Goal: Transaction & Acquisition: Book appointment/travel/reservation

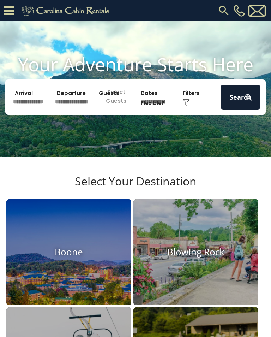
click at [33, 104] on input "text" at bounding box center [31, 97] width 40 height 25
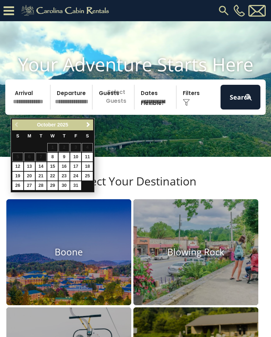
click at [58, 182] on link "29" at bounding box center [52, 185] width 11 height 9
type input "********"
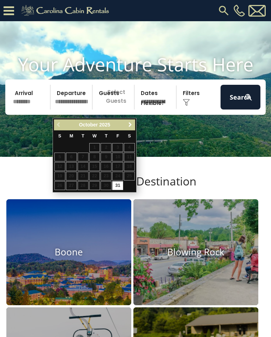
click at [132, 127] on span "Next" at bounding box center [131, 125] width 6 height 6
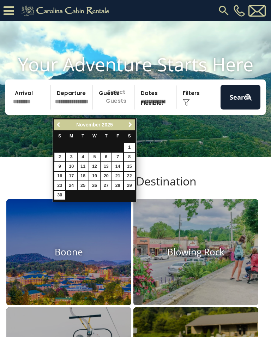
click at [61, 160] on link "2" at bounding box center [59, 157] width 11 height 9
type input "*******"
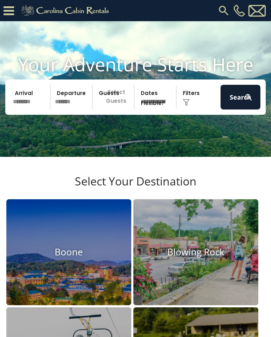
click at [119, 106] on p "Select Guests" at bounding box center [115, 97] width 40 height 25
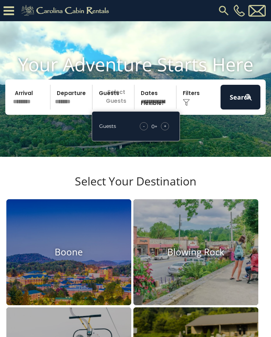
click at [169, 130] on div "+" at bounding box center [165, 126] width 8 height 8
click at [170, 130] on div "Guests - 1 + +" at bounding box center [136, 126] width 88 height 30
click at [170, 130] on div "- 1 + +" at bounding box center [155, 126] width 35 height 8
click at [167, 130] on div "+" at bounding box center [165, 126] width 8 height 8
click at [194, 105] on div "Click to Choose" at bounding box center [199, 97] width 40 height 25
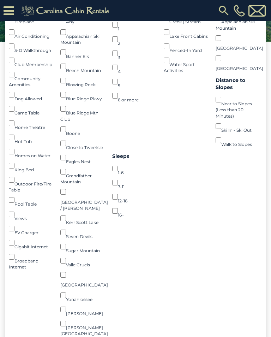
scroll to position [130, 0]
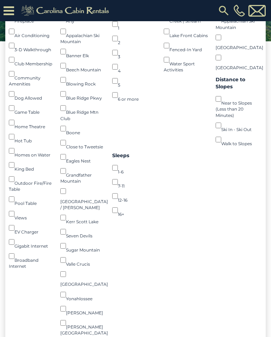
click at [22, 217] on div "Views ()" at bounding box center [32, 214] width 47 height 14
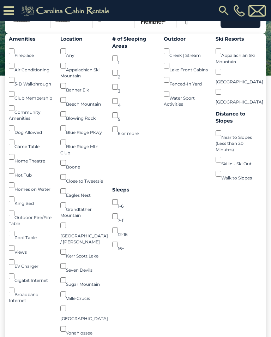
scroll to position [87, 0]
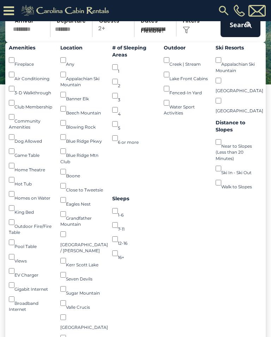
click at [121, 214] on div "1-6 ()" at bounding box center [135, 211] width 47 height 14
click at [118, 71] on div "1 ()" at bounding box center [135, 67] width 47 height 14
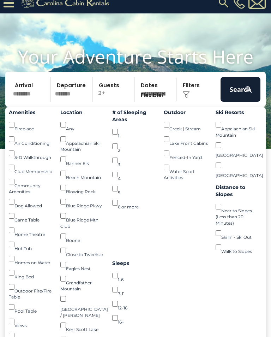
scroll to position [0, 0]
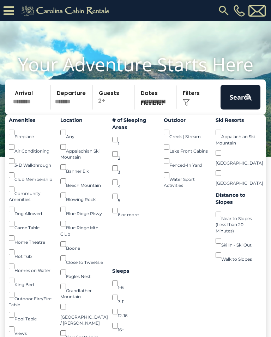
click at [246, 102] on img at bounding box center [248, 97] width 9 height 9
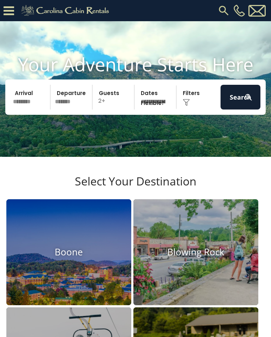
click at [232, 104] on button "Search" at bounding box center [241, 97] width 40 height 25
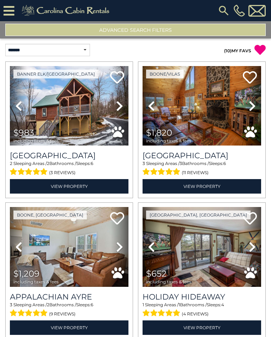
click at [79, 101] on img at bounding box center [69, 105] width 119 height 79
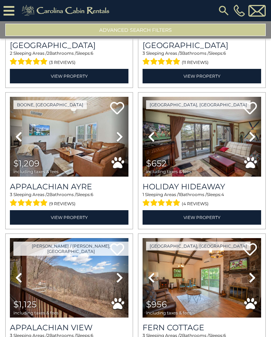
scroll to position [115, 0]
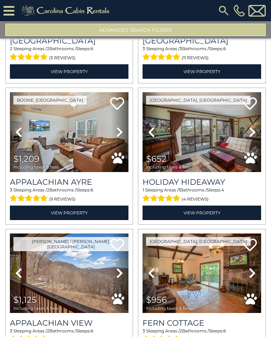
click at [66, 267] on img at bounding box center [69, 273] width 119 height 79
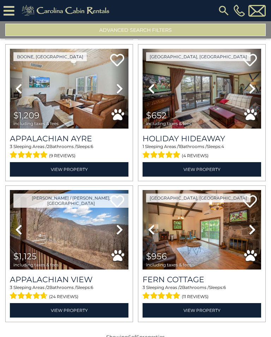
scroll to position [160, 0]
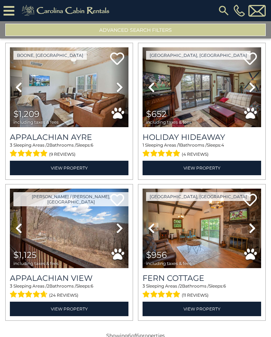
click at [202, 225] on img at bounding box center [202, 228] width 119 height 79
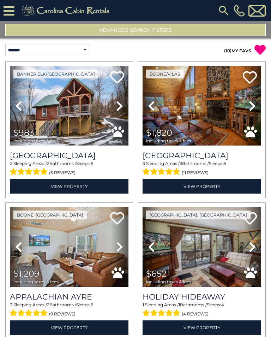
scroll to position [0, 0]
click at [118, 70] on icon at bounding box center [117, 77] width 14 height 14
click at [82, 106] on img at bounding box center [69, 105] width 119 height 79
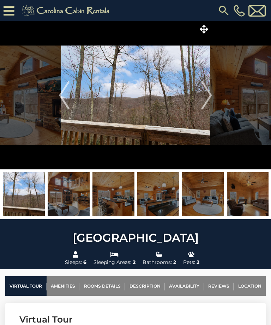
click at [78, 201] on img at bounding box center [69, 194] width 42 height 44
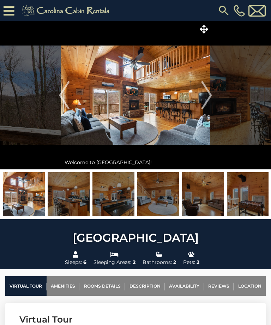
click at [117, 201] on img at bounding box center [114, 194] width 42 height 44
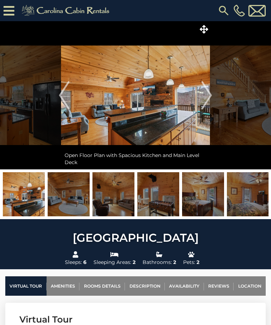
click at [154, 200] on img at bounding box center [158, 194] width 42 height 44
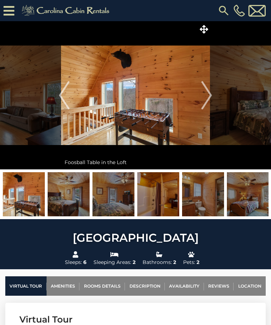
click at [163, 201] on img at bounding box center [158, 194] width 42 height 44
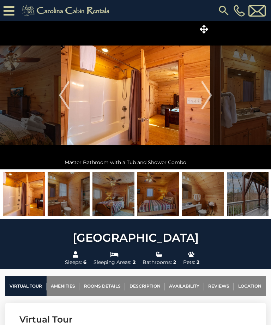
click at [170, 201] on img at bounding box center [158, 194] width 42 height 44
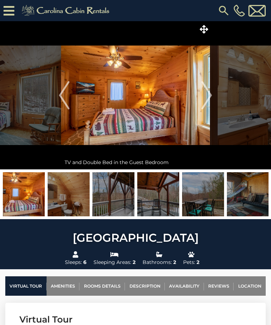
click at [167, 205] on img at bounding box center [158, 194] width 42 height 44
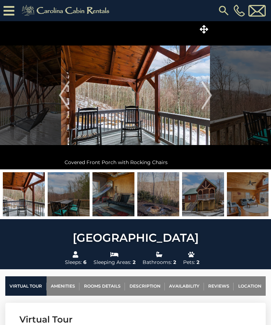
click at [117, 204] on img at bounding box center [114, 194] width 42 height 44
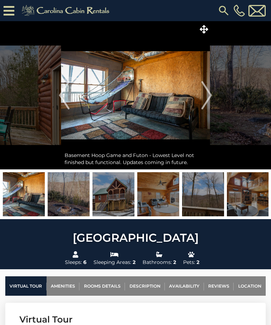
click at [75, 206] on img at bounding box center [69, 194] width 42 height 44
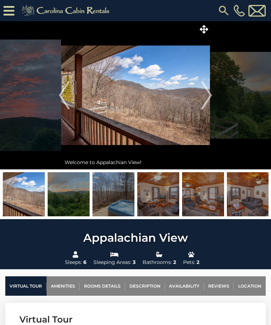
click at [71, 198] on img at bounding box center [69, 194] width 42 height 44
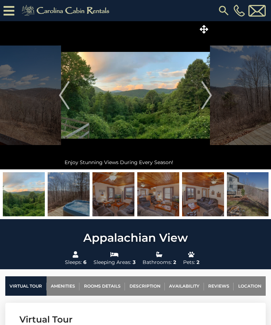
click at [120, 197] on img at bounding box center [114, 194] width 42 height 44
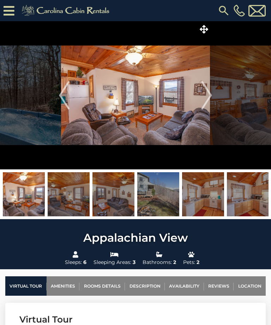
click at [115, 202] on img at bounding box center [114, 194] width 42 height 44
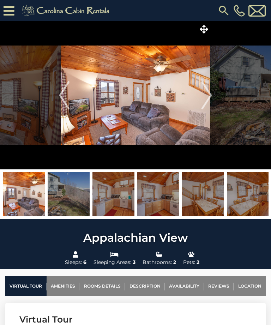
click at [66, 194] on img at bounding box center [69, 194] width 42 height 44
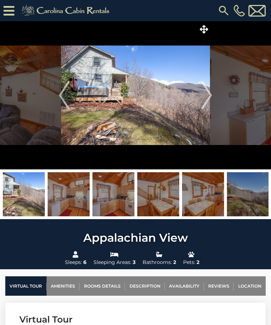
click at [76, 196] on img at bounding box center [69, 194] width 42 height 44
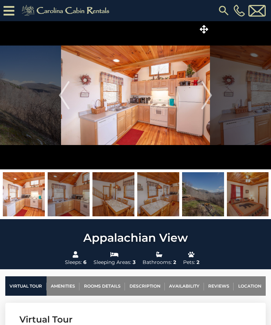
click at [200, 201] on img at bounding box center [203, 194] width 42 height 44
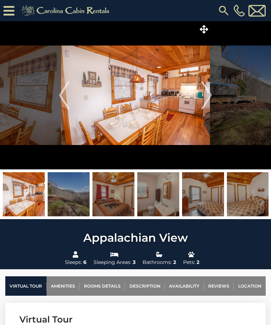
click at [172, 106] on img at bounding box center [135, 95] width 149 height 148
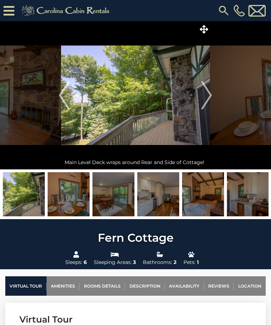
click at [70, 96] on img "Previous" at bounding box center [64, 95] width 11 height 28
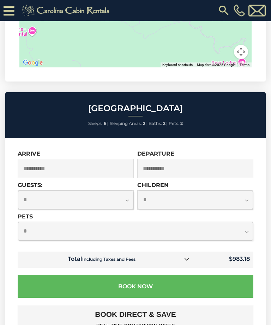
scroll to position [1762, 0]
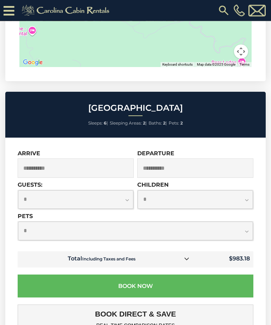
click at [232, 252] on td "$983.18" at bounding box center [224, 260] width 59 height 16
click at [190, 255] on link at bounding box center [186, 259] width 9 height 9
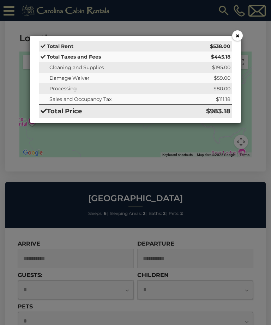
scroll to position [1672, 0]
click at [243, 30] on div "× Total Rent $538.00 Total Taxes and Fees $445.18 Cleaning and Supplies $195.00…" at bounding box center [135, 162] width 271 height 325
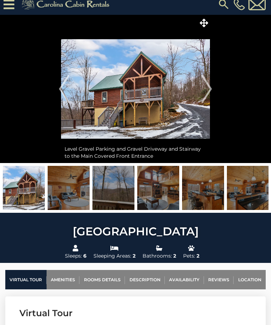
scroll to position [0, 0]
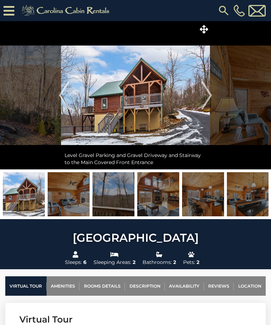
click at [207, 93] on img "Next" at bounding box center [207, 95] width 11 height 28
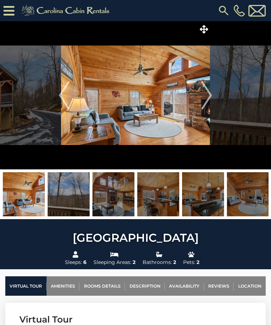
click at [207, 96] on img "Next" at bounding box center [207, 95] width 11 height 28
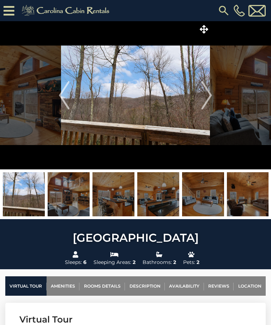
click at [209, 99] on img "Next" at bounding box center [207, 95] width 11 height 28
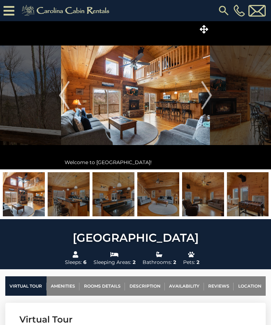
click at [209, 101] on img "Next" at bounding box center [207, 95] width 11 height 28
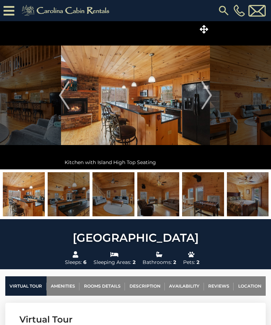
click at [212, 102] on img "Next" at bounding box center [207, 95] width 11 height 28
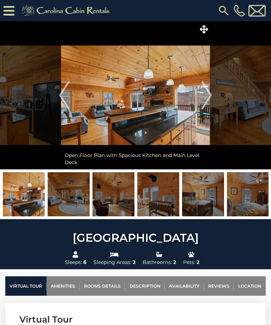
click at [208, 99] on img "Next" at bounding box center [207, 95] width 11 height 28
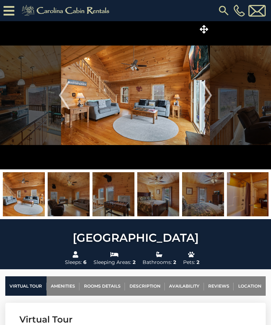
click at [208, 102] on img "Next" at bounding box center [207, 95] width 11 height 28
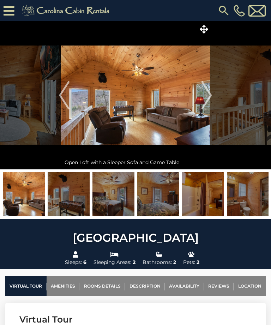
click at [212, 103] on img "Next" at bounding box center [207, 95] width 11 height 28
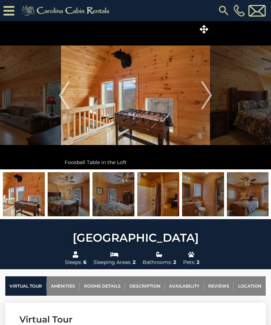
click at [210, 104] on img "Next" at bounding box center [207, 95] width 11 height 28
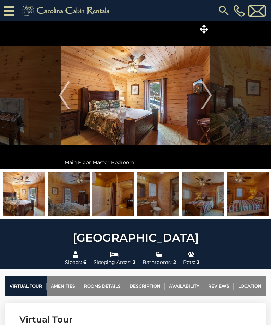
click at [209, 105] on img "Next" at bounding box center [207, 95] width 11 height 28
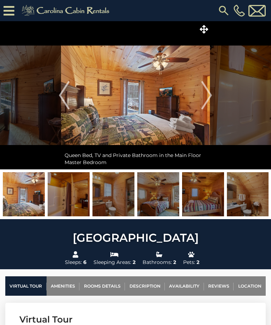
click at [209, 105] on img "Next" at bounding box center [207, 95] width 11 height 28
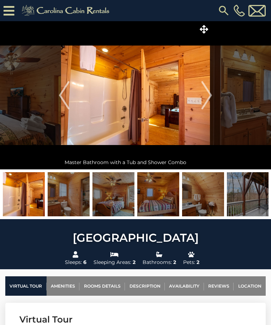
click at [211, 106] on img "Next" at bounding box center [207, 95] width 11 height 28
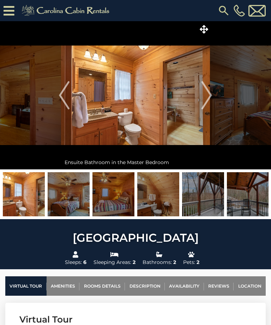
click at [209, 106] on img "Next" at bounding box center [207, 95] width 11 height 28
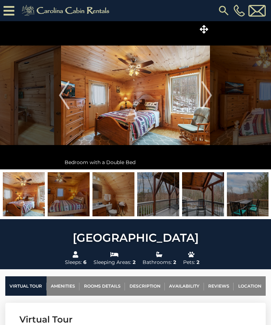
click at [211, 105] on img "Next" at bounding box center [207, 95] width 11 height 28
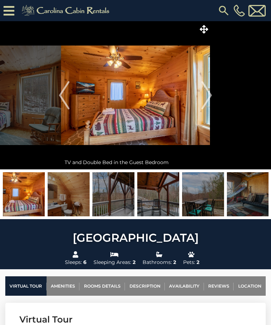
click at [212, 104] on img "Next" at bounding box center [207, 95] width 11 height 28
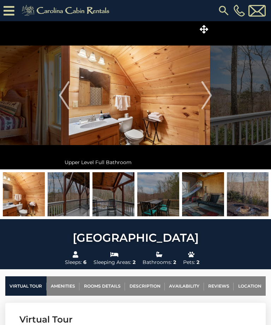
click at [68, 97] on img "Previous" at bounding box center [64, 95] width 11 height 28
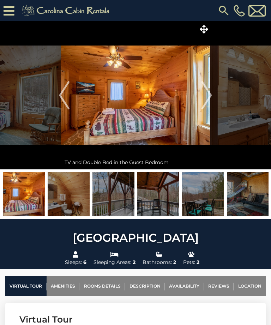
click at [65, 99] on img "Previous" at bounding box center [64, 95] width 11 height 28
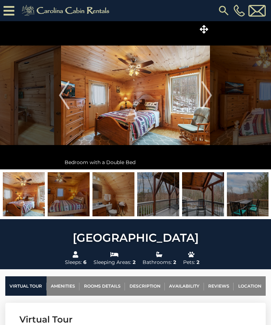
click at [67, 97] on img "Previous" at bounding box center [64, 95] width 11 height 28
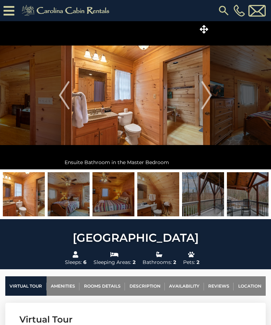
click at [66, 99] on img "Previous" at bounding box center [64, 95] width 11 height 28
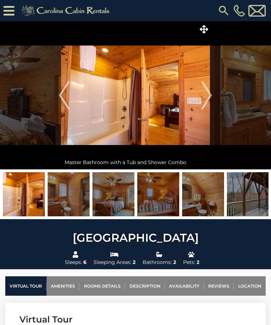
click at [61, 93] on img "Previous" at bounding box center [64, 95] width 11 height 28
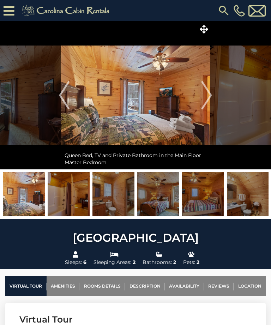
click at [65, 97] on img "Previous" at bounding box center [64, 95] width 11 height 28
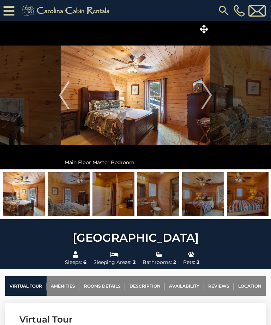
click at [65, 100] on img "Previous" at bounding box center [64, 95] width 11 height 28
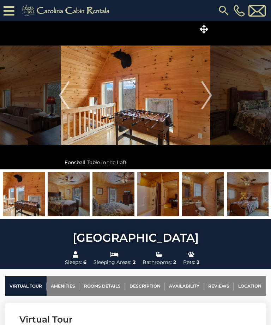
click at [66, 97] on img "Previous" at bounding box center [64, 95] width 11 height 28
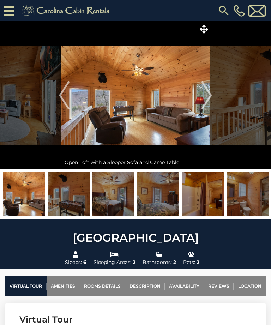
click at [69, 94] on img "Previous" at bounding box center [64, 95] width 11 height 28
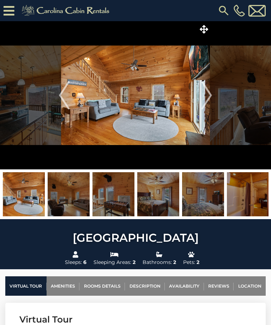
click at [66, 93] on img "Previous" at bounding box center [64, 95] width 11 height 28
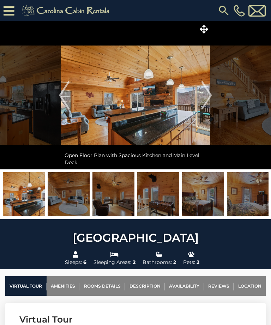
click at [66, 101] on img "Previous" at bounding box center [64, 95] width 11 height 28
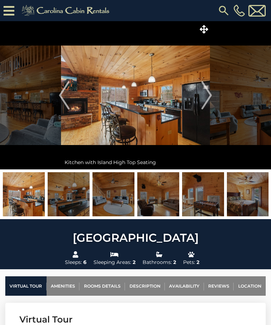
click at [66, 98] on img "Previous" at bounding box center [64, 95] width 11 height 28
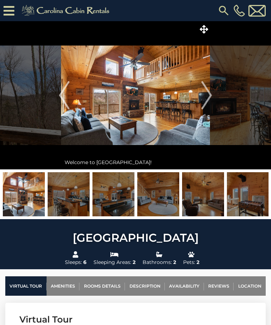
click at [2, 285] on ul "Virtual Tour Amenities Rooms Details Description Availability Reviews Location" at bounding box center [135, 286] width 271 height 19
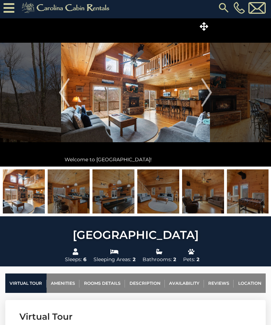
scroll to position [2, 0]
